Goal: Information Seeking & Learning: Learn about a topic

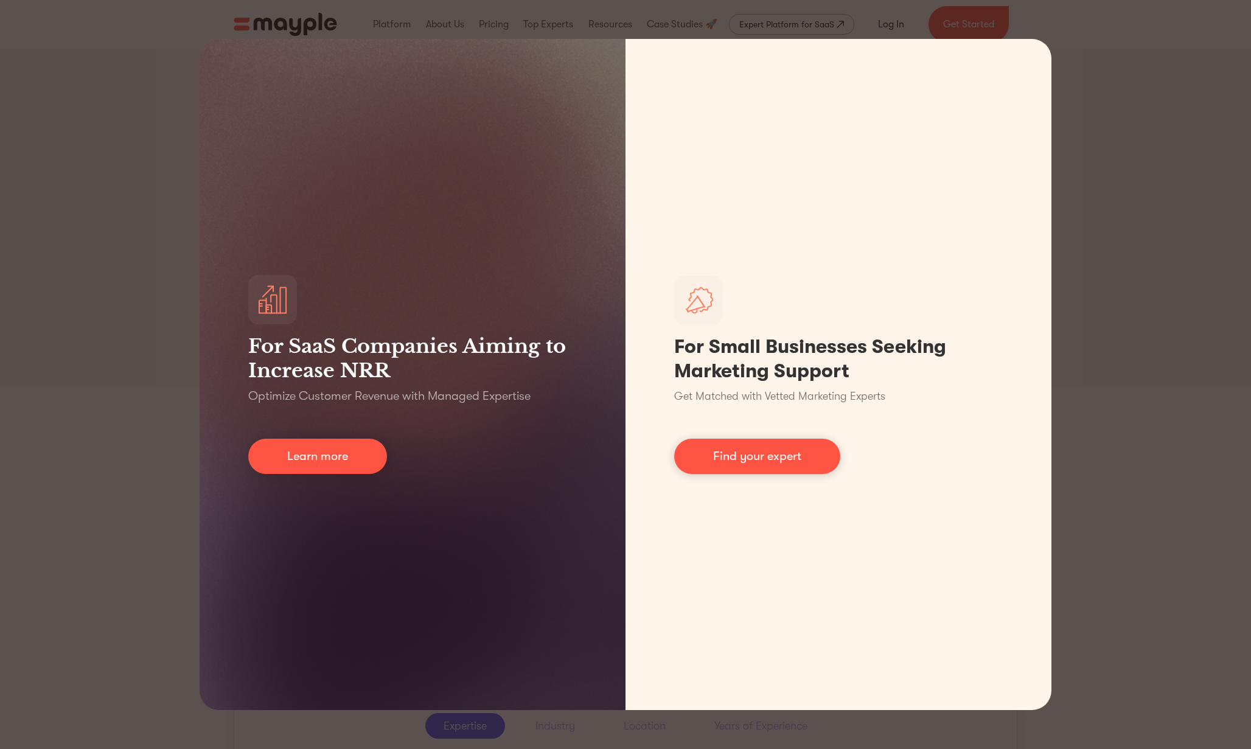
click at [1141, 130] on div "For SaaS Companies Aiming to Increase NRR Optimize Customer Revenue with Manage…" at bounding box center [625, 374] width 1251 height 749
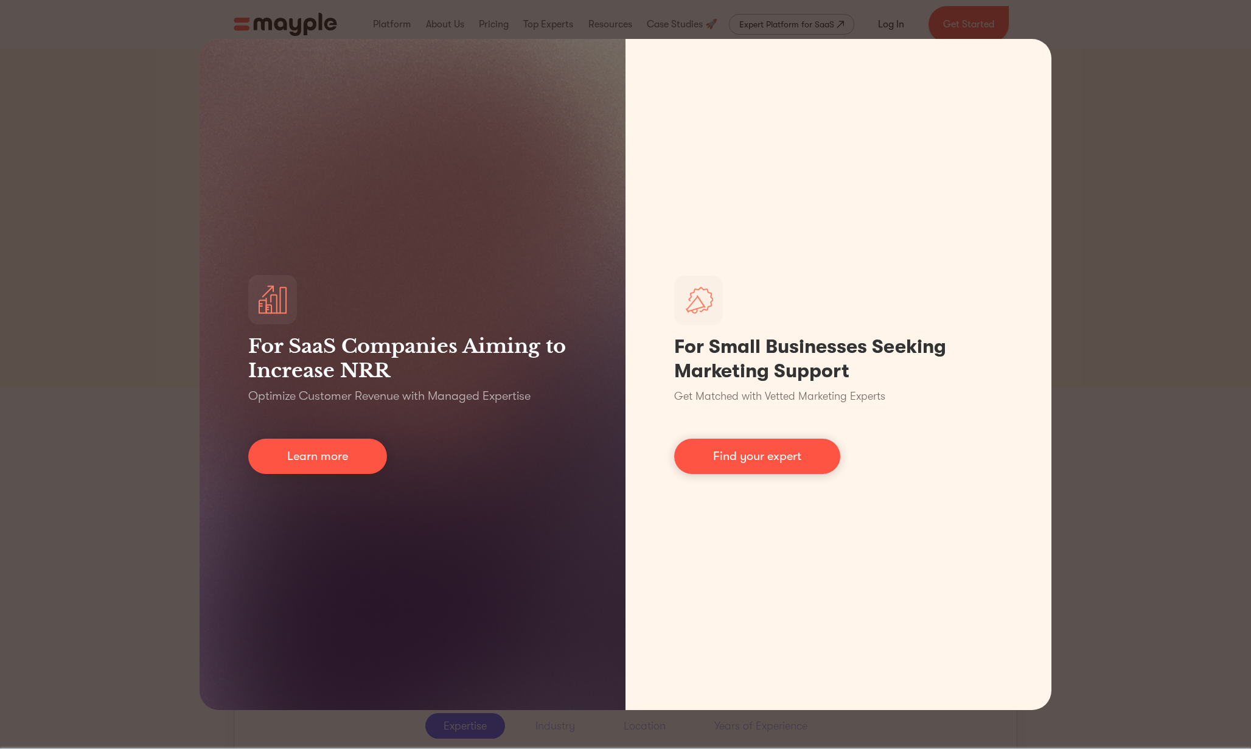
click at [1103, 235] on div "For SaaS Companies Aiming to Increase NRR Optimize Customer Revenue with Manage…" at bounding box center [625, 374] width 1251 height 749
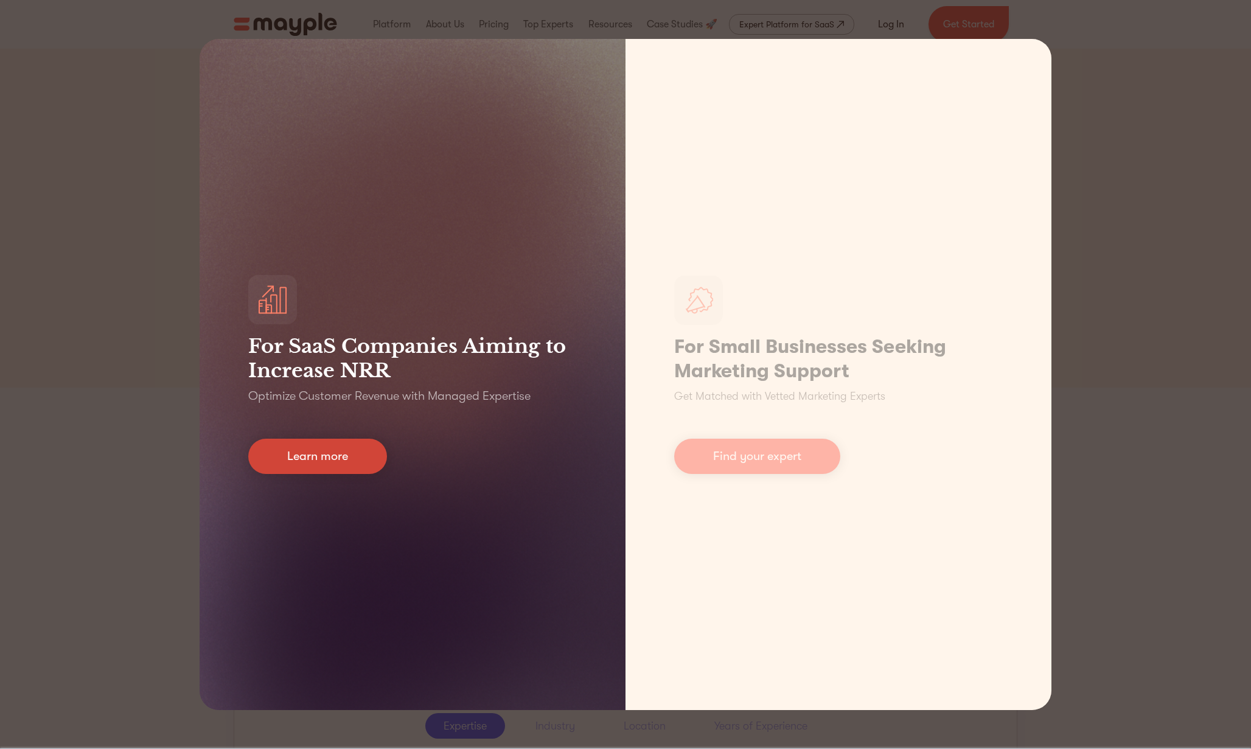
click at [323, 458] on link "Learn more" at bounding box center [317, 456] width 139 height 35
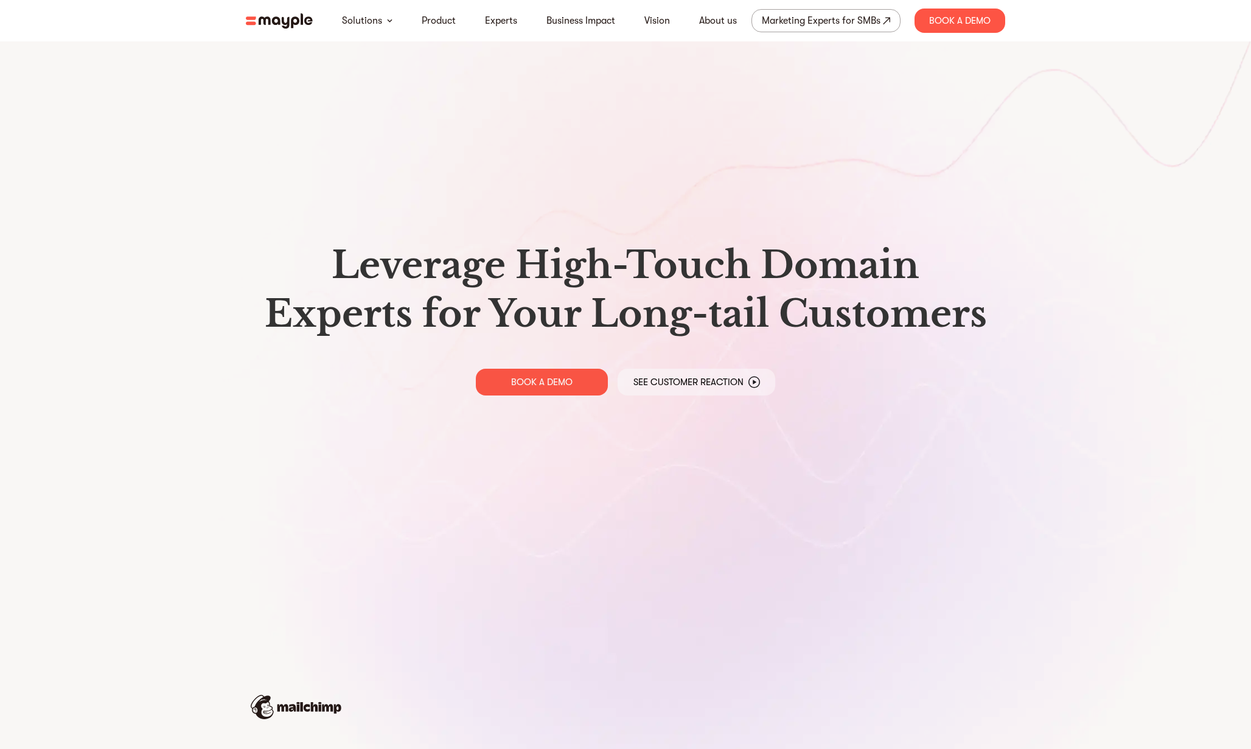
click at [284, 24] on img at bounding box center [279, 20] width 67 height 15
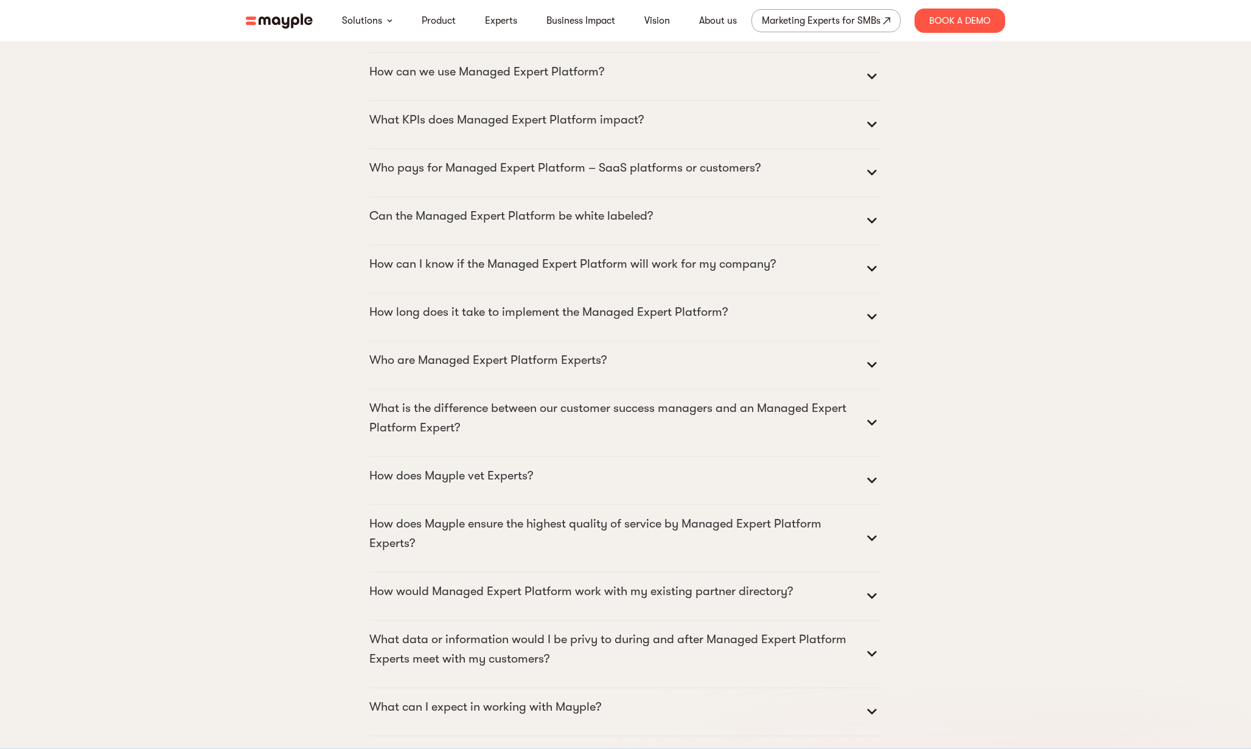
scroll to position [6221, 0]
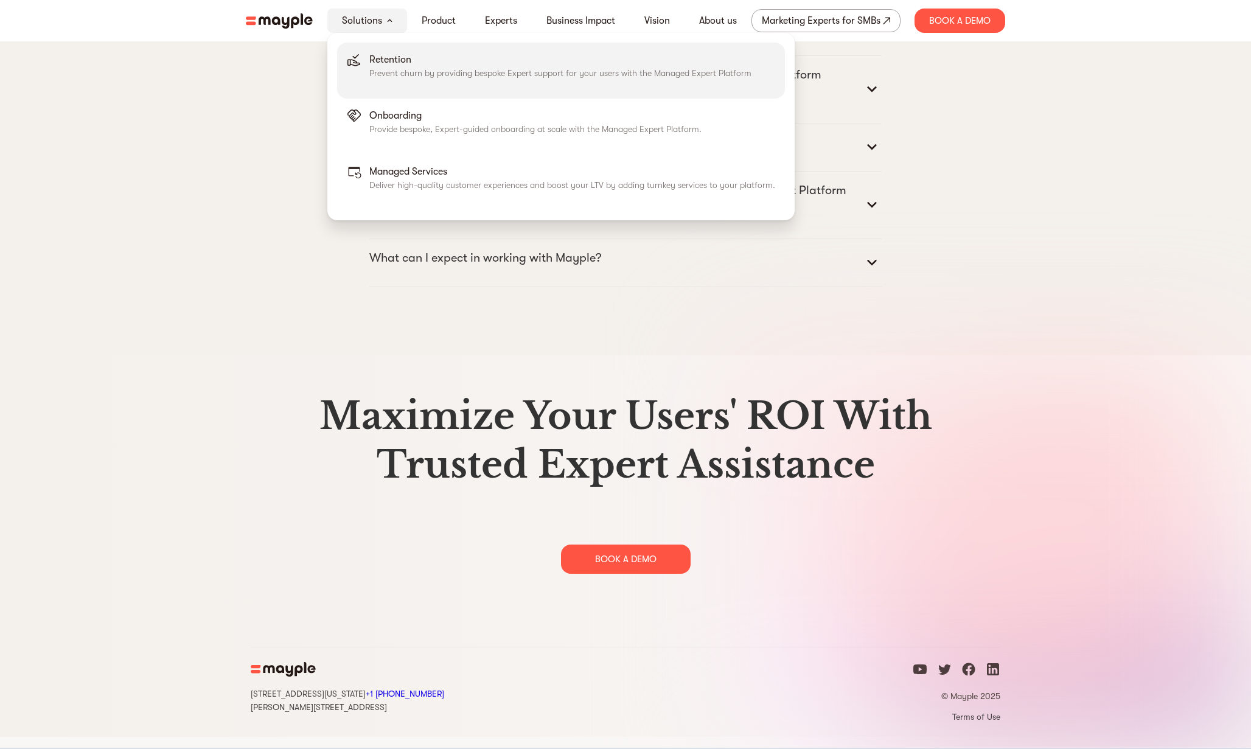
click at [377, 61] on p "Retention" at bounding box center [560, 59] width 382 height 15
